Goal: Communication & Community: Answer question/provide support

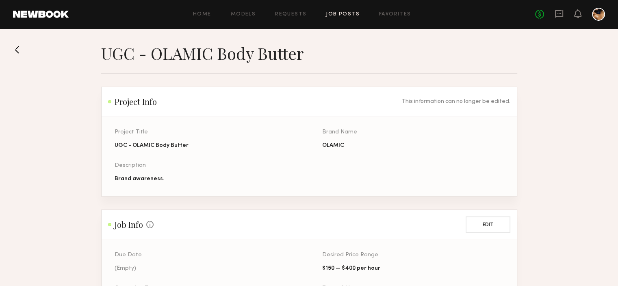
click at [559, 14] on icon at bounding box center [559, 13] width 9 height 9
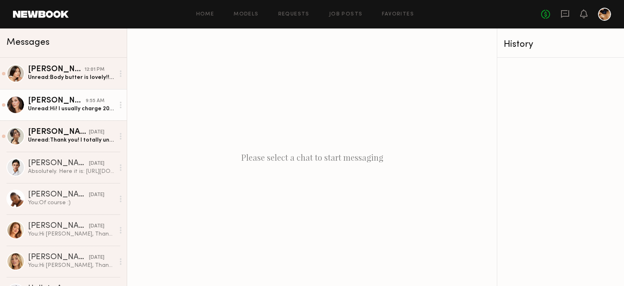
click at [83, 107] on div "Unread: Hi! I usually charge 200 per video at least but we can start with $150 …" at bounding box center [71, 109] width 87 height 8
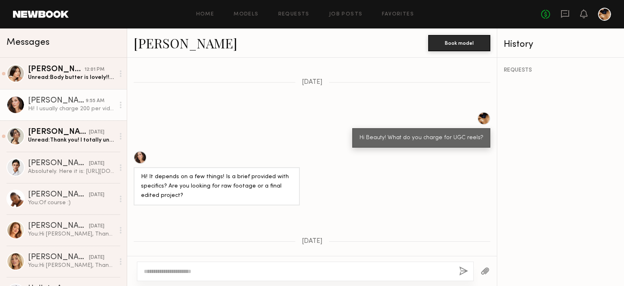
scroll to position [260, 0]
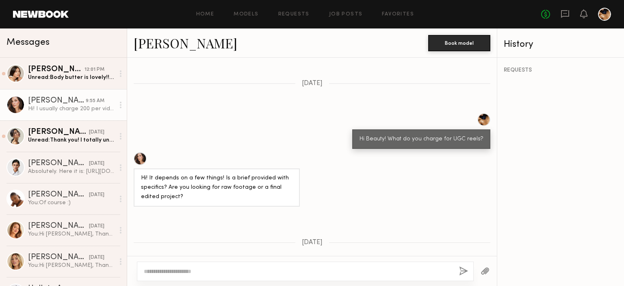
click at [158, 45] on link "[PERSON_NAME]" at bounding box center [186, 42] width 104 height 17
click at [175, 273] on textarea at bounding box center [298, 271] width 309 height 8
click at [223, 264] on textarea "**********" at bounding box center [298, 267] width 309 height 16
type textarea "**********"
click at [483, 272] on button "button" at bounding box center [485, 271] width 9 height 10
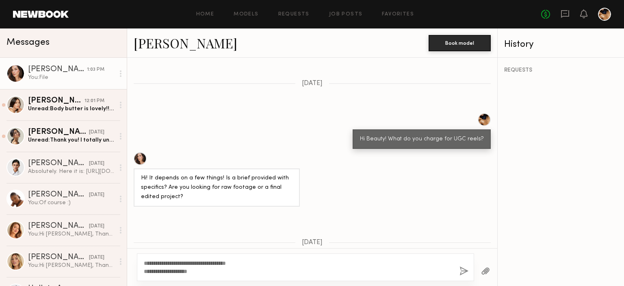
scroll to position [534, 0]
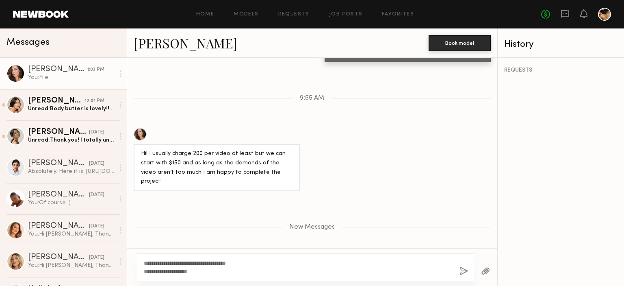
click at [463, 269] on button "button" at bounding box center [464, 271] width 9 height 10
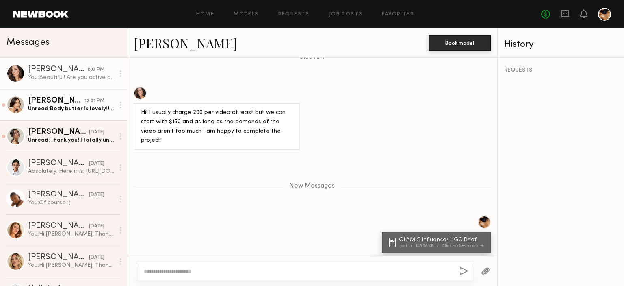
click at [52, 111] on div "Unread: Body butter is lovely!! The scent is perfection and I’m excited to see …" at bounding box center [71, 109] width 87 height 8
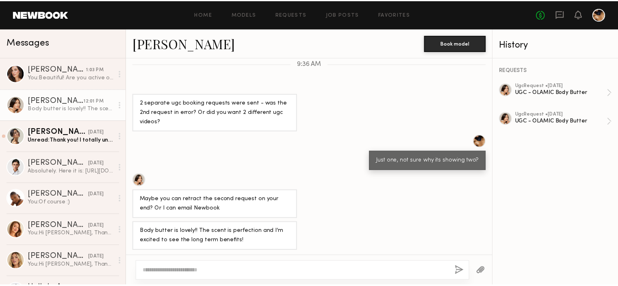
scroll to position [329, 0]
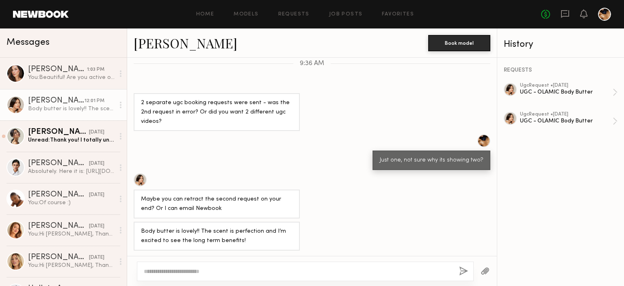
click at [177, 270] on textarea at bounding box center [298, 271] width 309 height 8
type textarea "**********"
click at [569, 16] on icon at bounding box center [565, 14] width 8 height 8
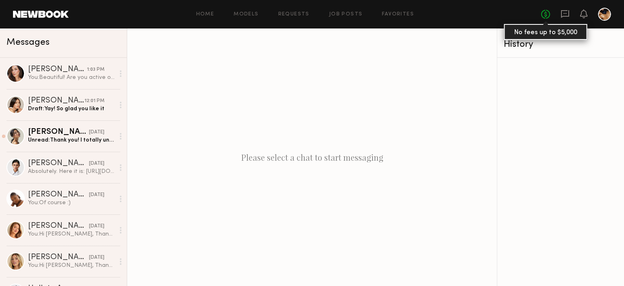
click at [545, 15] on link "No fees up to $5,000" at bounding box center [545, 14] width 9 height 9
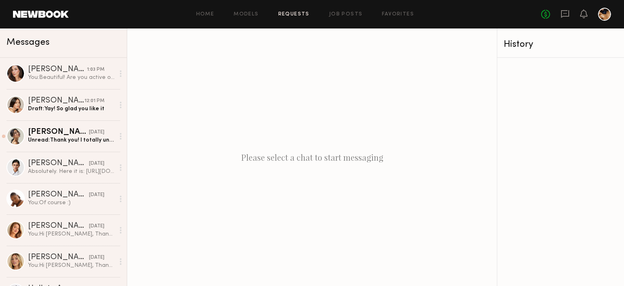
click at [289, 17] on link "Requests" at bounding box center [293, 14] width 31 height 5
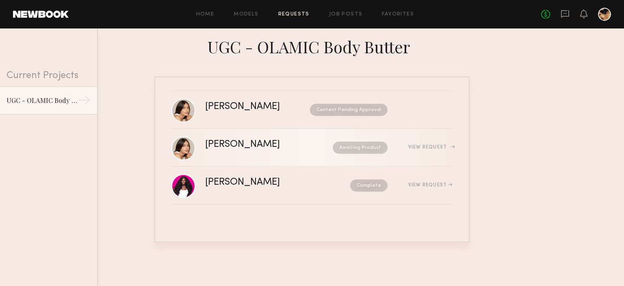
click at [422, 150] on div "[PERSON_NAME] Awaiting Product View Request" at bounding box center [328, 147] width 247 height 15
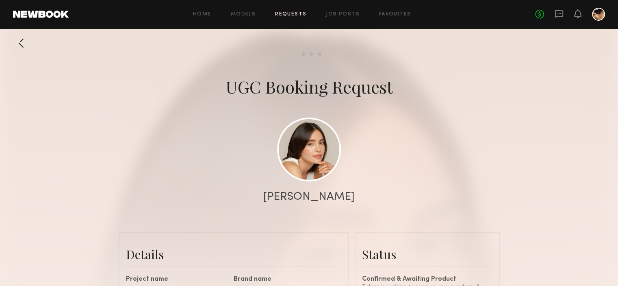
click at [18, 43] on div at bounding box center [21, 43] width 16 height 16
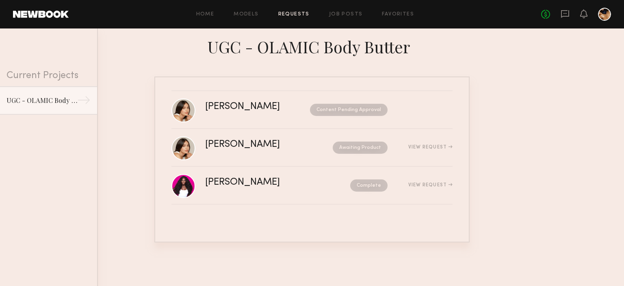
click at [606, 17] on div at bounding box center [604, 14] width 13 height 13
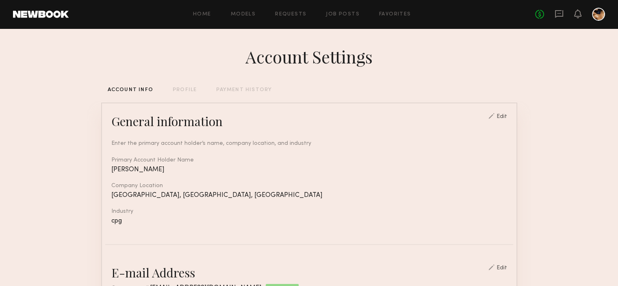
click at [43, 17] on link at bounding box center [41, 14] width 56 height 7
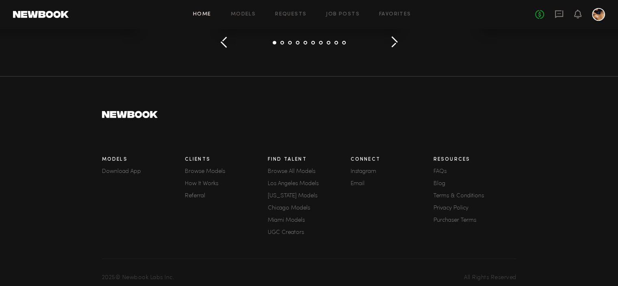
scroll to position [1185, 0]
click at [361, 186] on link "Email" at bounding box center [392, 183] width 83 height 6
click at [561, 15] on icon at bounding box center [559, 13] width 9 height 9
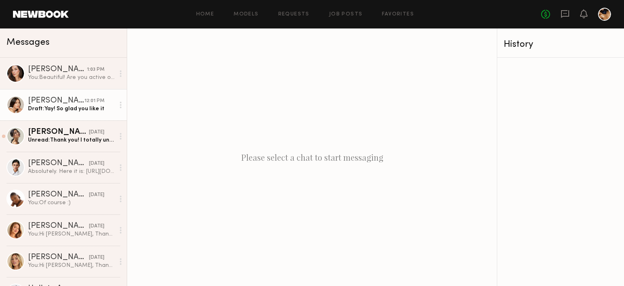
click at [43, 101] on div "[PERSON_NAME]" at bounding box center [56, 101] width 56 height 8
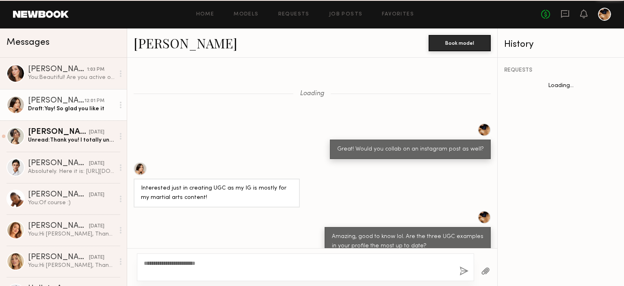
scroll to position [696, 0]
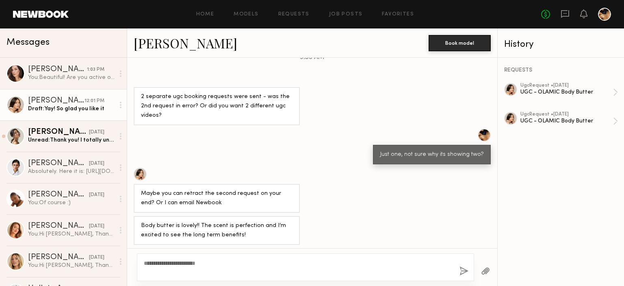
click at [224, 268] on textarea "**********" at bounding box center [298, 267] width 309 height 16
click at [219, 263] on textarea "**********" at bounding box center [298, 267] width 309 height 16
type textarea "**********"
click at [460, 270] on button "button" at bounding box center [464, 271] width 9 height 10
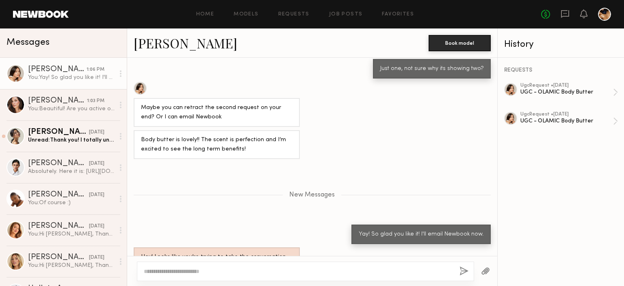
scroll to position [832, 0]
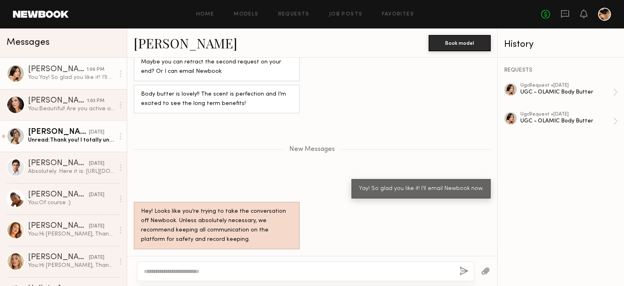
click at [76, 139] on div "Unread: Thank you! I totally understand. In that case, it can just be a set rat…" at bounding box center [71, 140] width 87 height 8
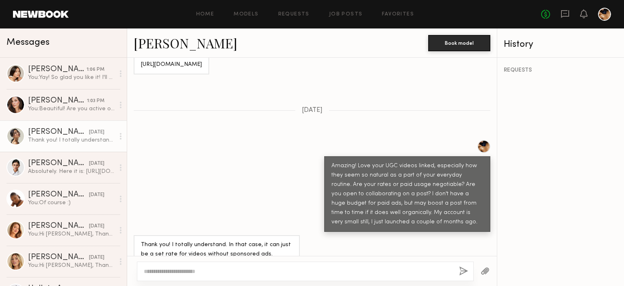
scroll to position [629, 0]
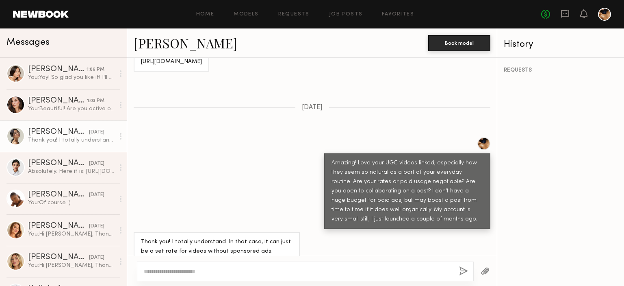
click at [226, 274] on textarea at bounding box center [298, 271] width 309 height 8
type textarea "*"
type textarea "**********"
click at [461, 269] on button "button" at bounding box center [464, 271] width 9 height 10
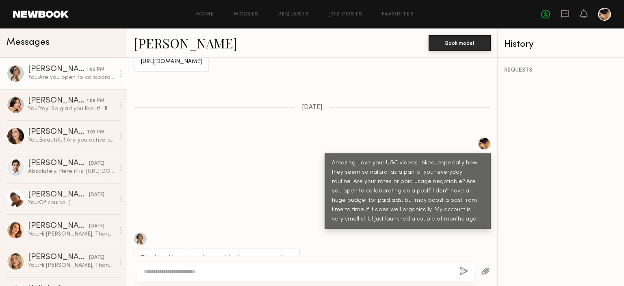
scroll to position [805, 0]
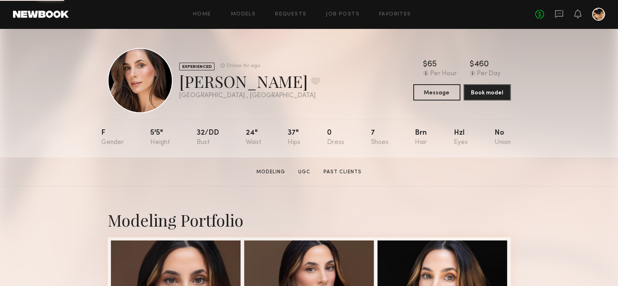
scroll to position [94, 0]
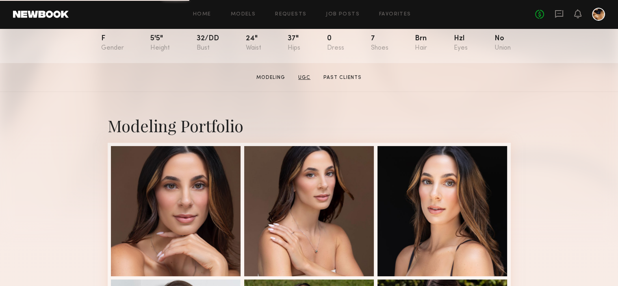
click at [306, 80] on link "UGC" at bounding box center [304, 77] width 19 height 7
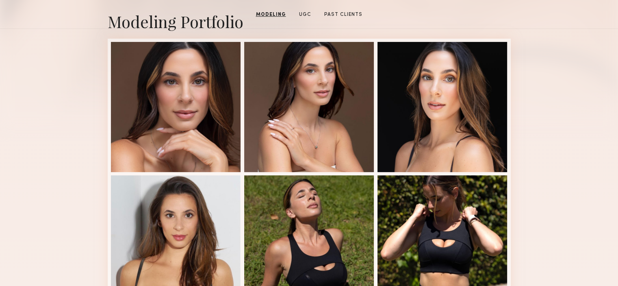
scroll to position [29, 0]
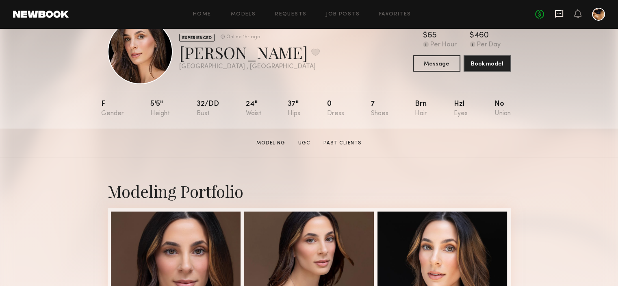
click at [558, 11] on icon at bounding box center [559, 13] width 9 height 9
